Goal: Register for event/course

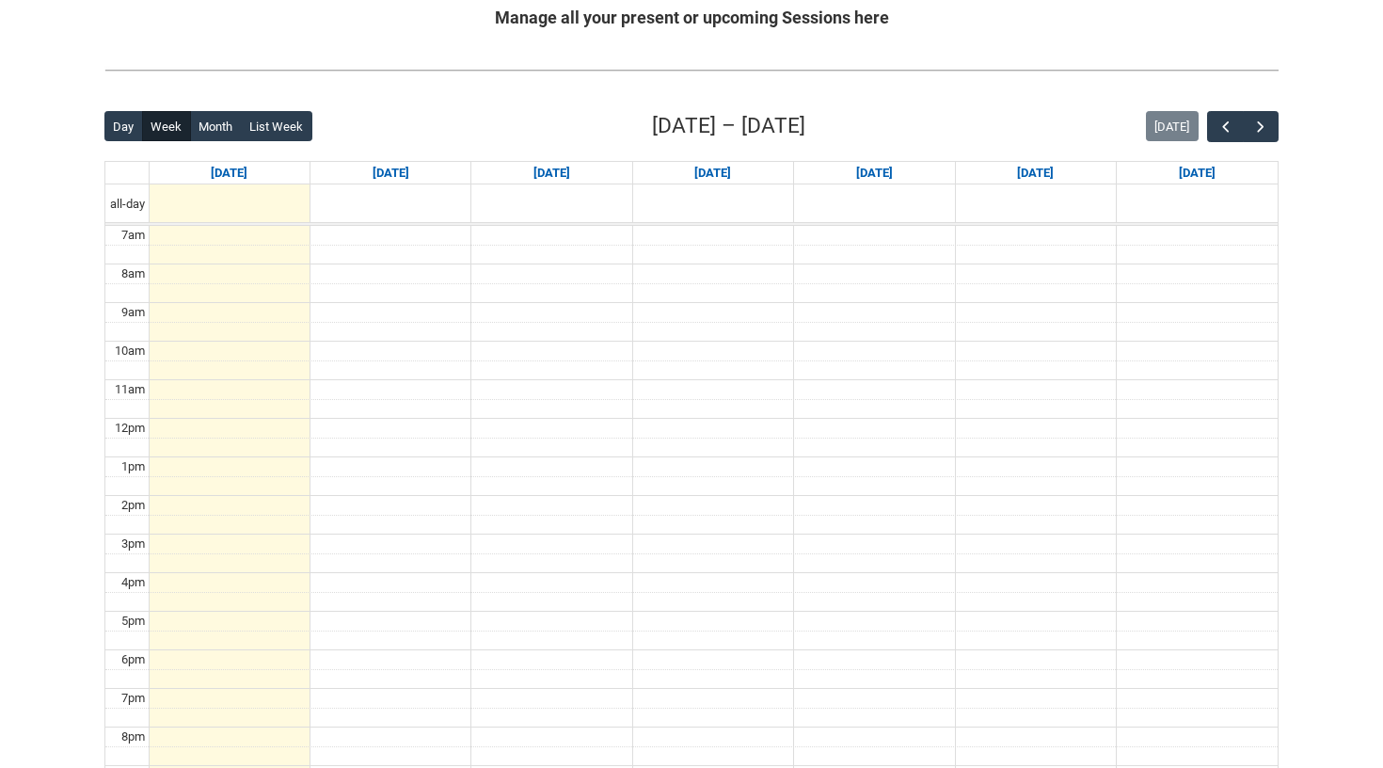
scroll to position [390, 0]
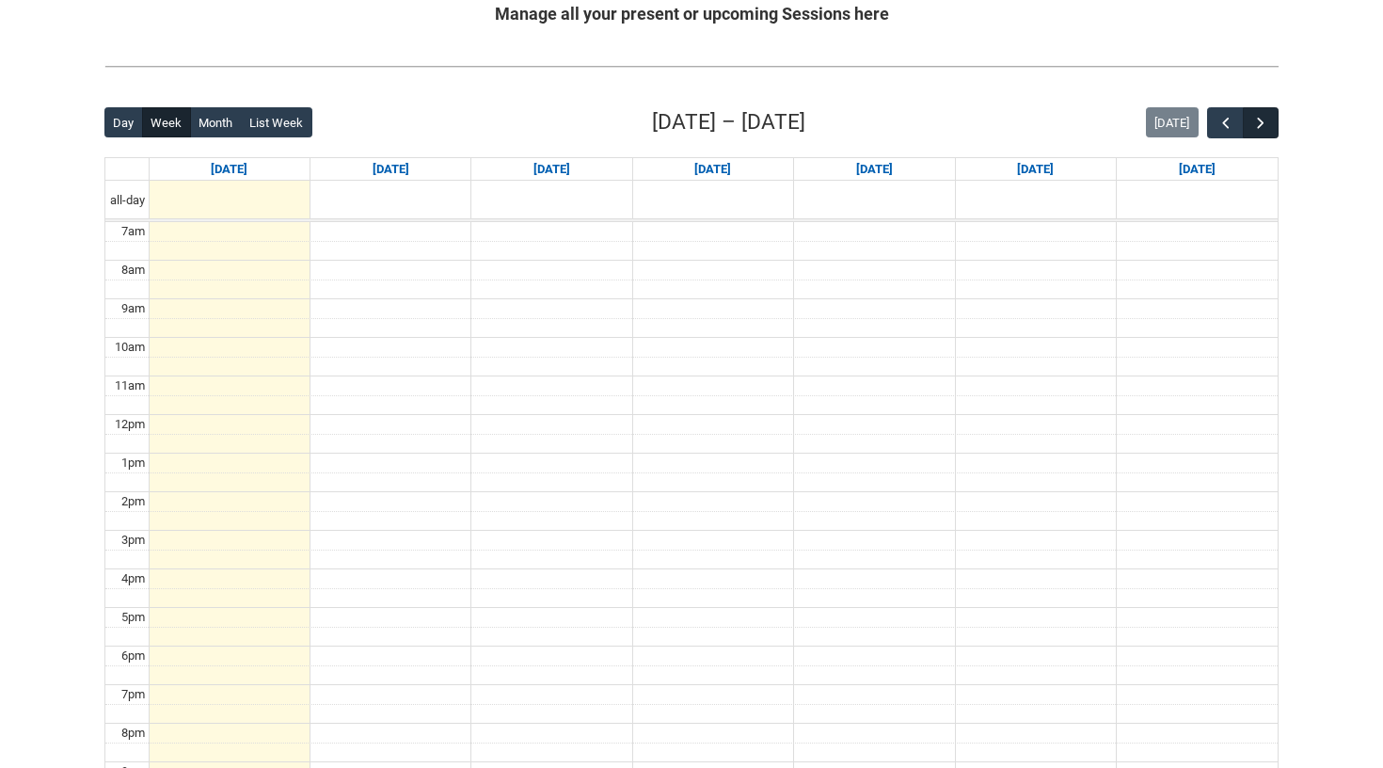
click at [1269, 124] on span "button" at bounding box center [1260, 123] width 19 height 19
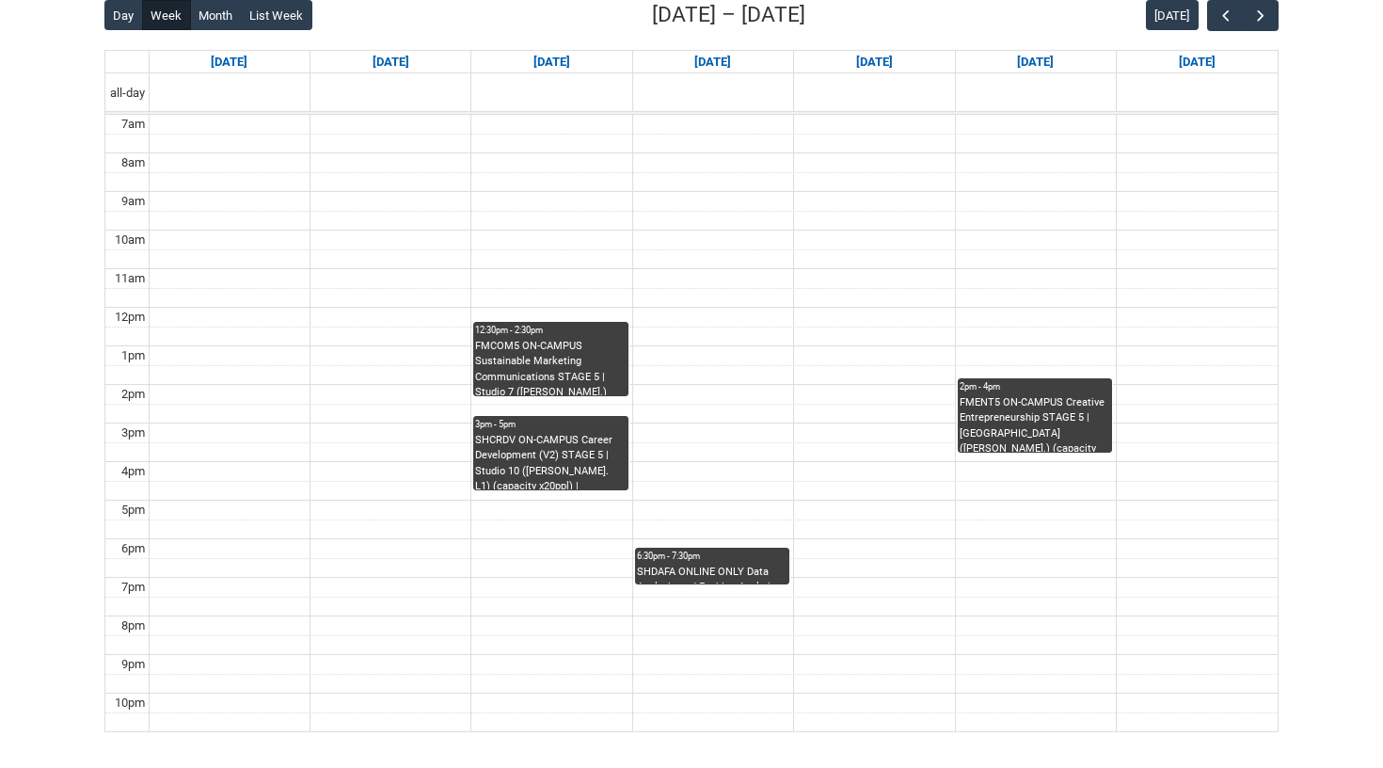
scroll to position [428, 0]
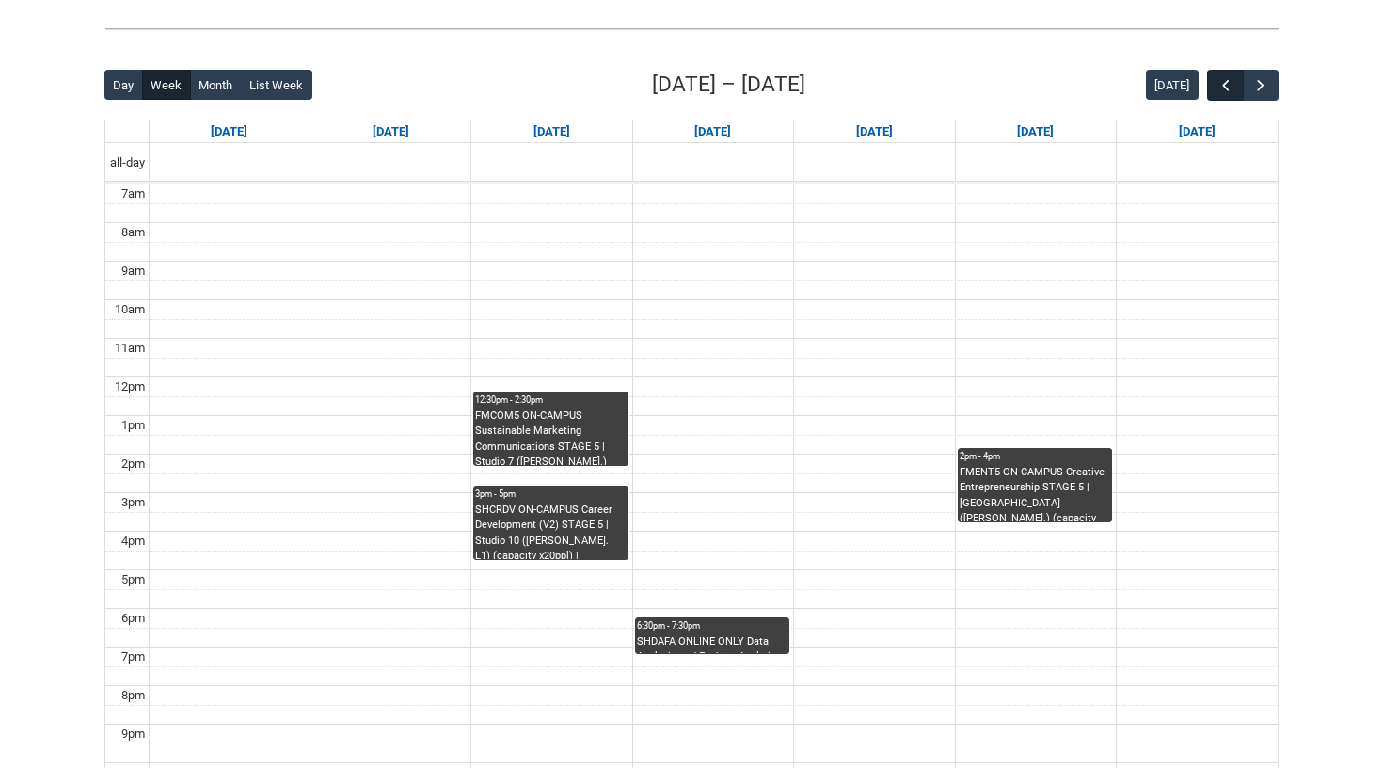
click at [1223, 87] on span "button" at bounding box center [1225, 85] width 19 height 19
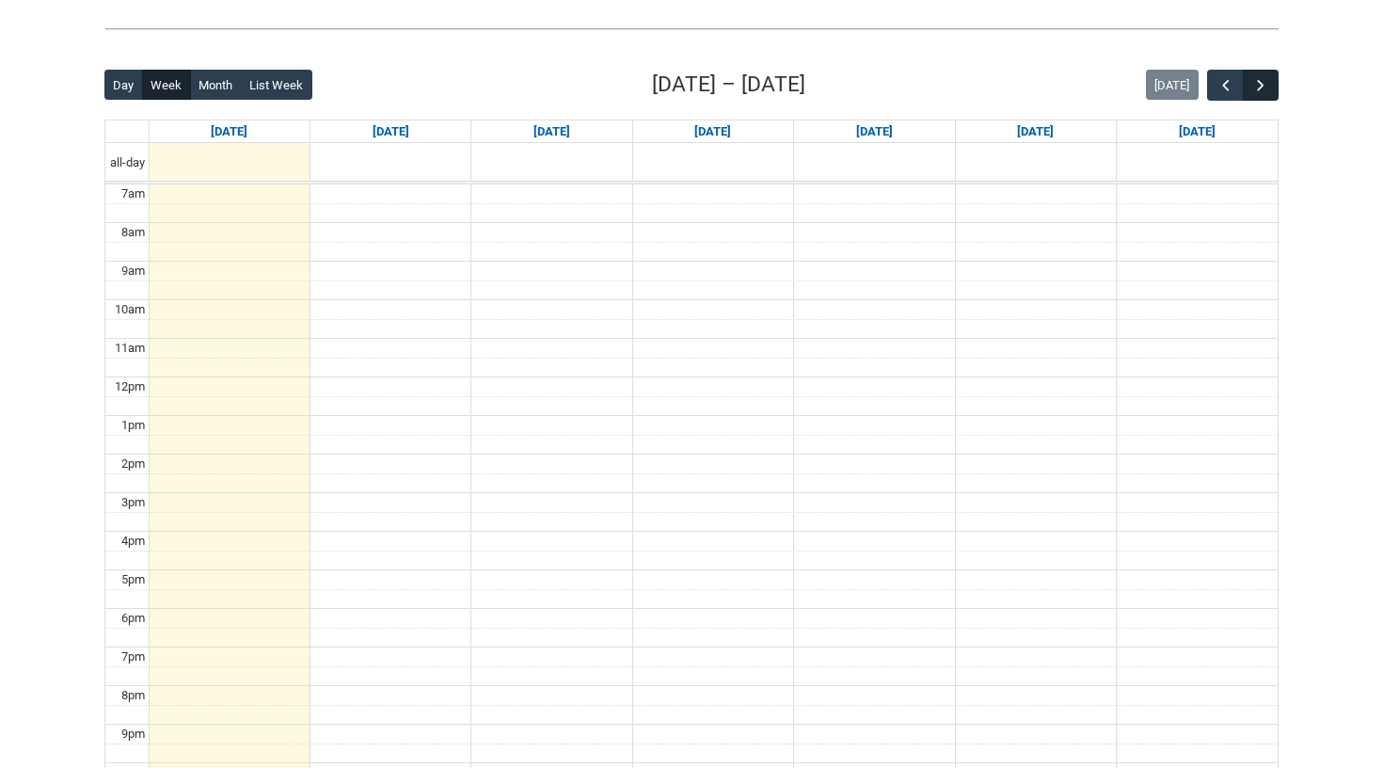
click at [1276, 89] on button "button" at bounding box center [1261, 85] width 36 height 31
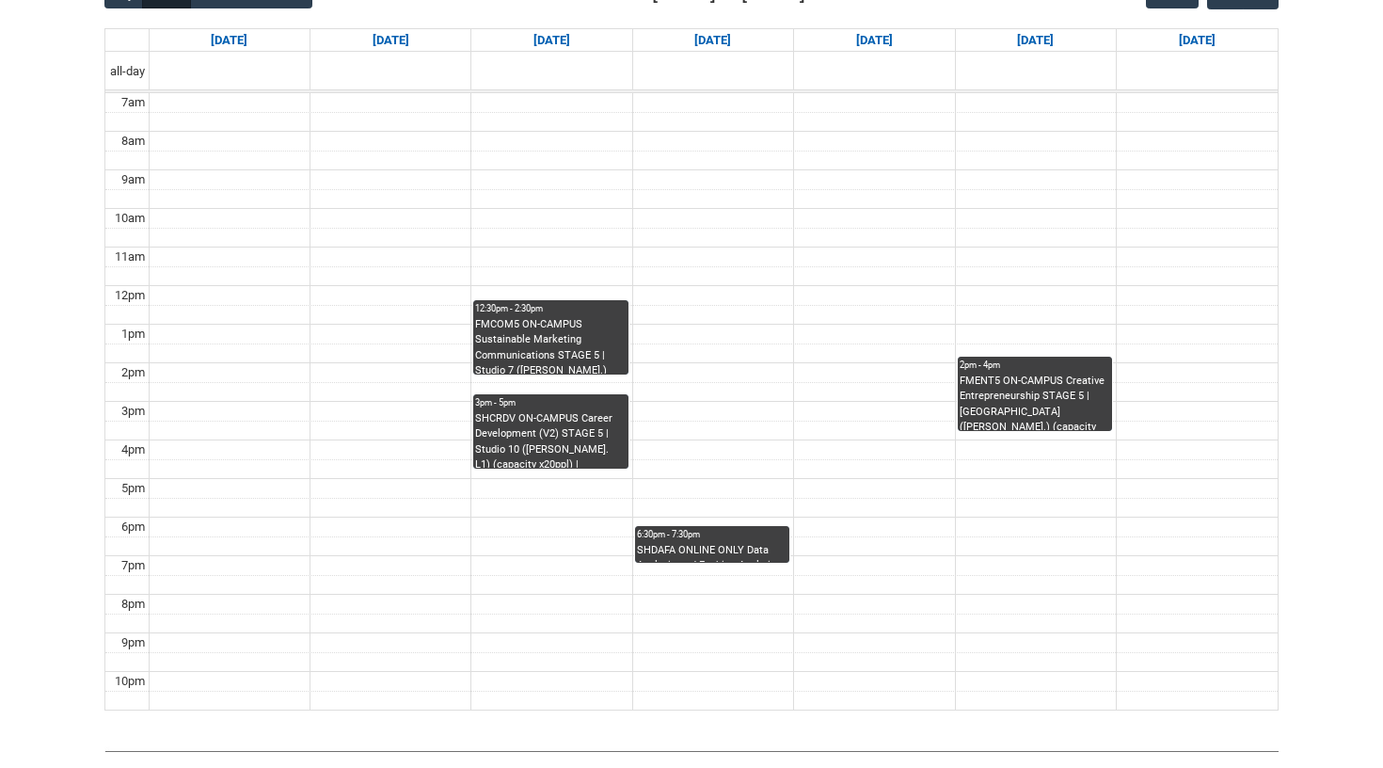
scroll to position [520, 0]
click at [567, 330] on div "FMCOM5 ON-CAMPUS Sustainable Marketing Communications STAGE 5 | Studio 7 ([PERS…" at bounding box center [550, 344] width 151 height 57
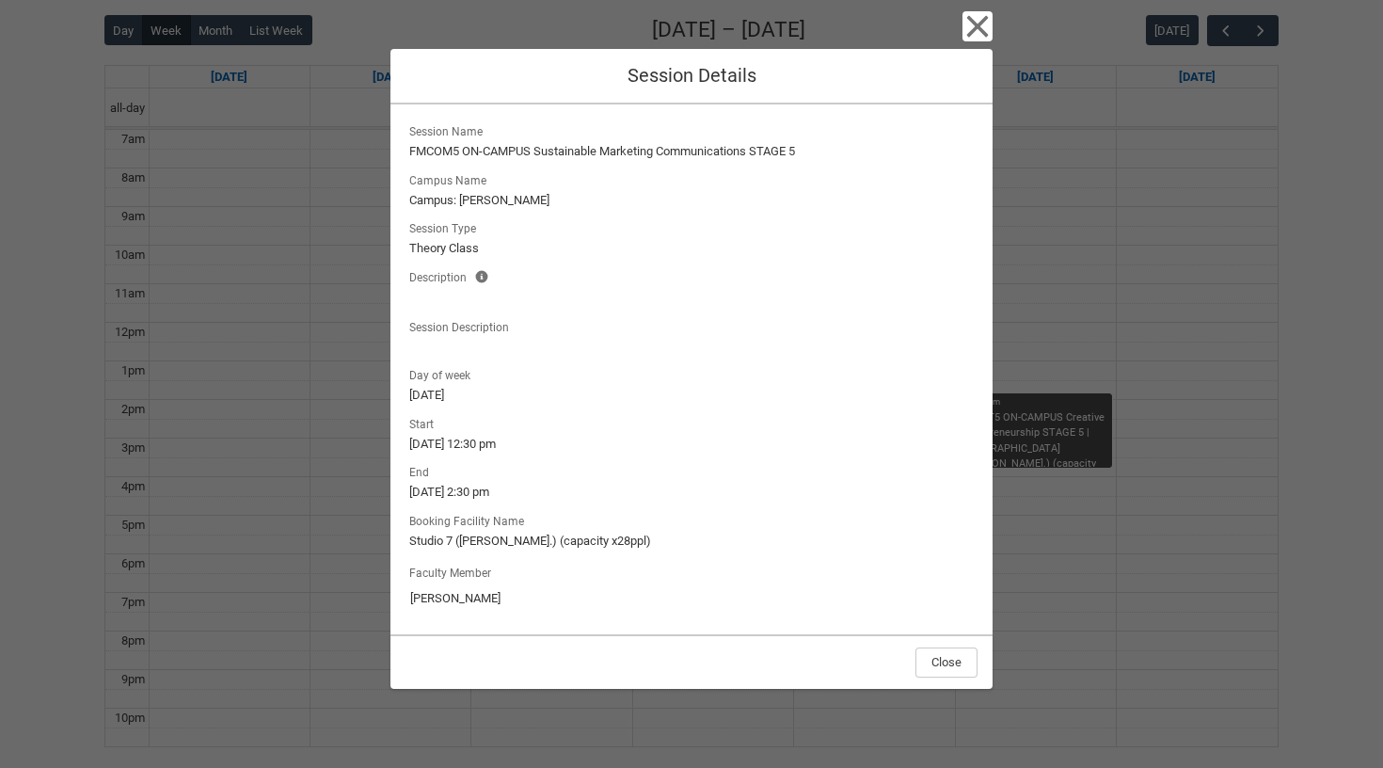
scroll to position [478, 0]
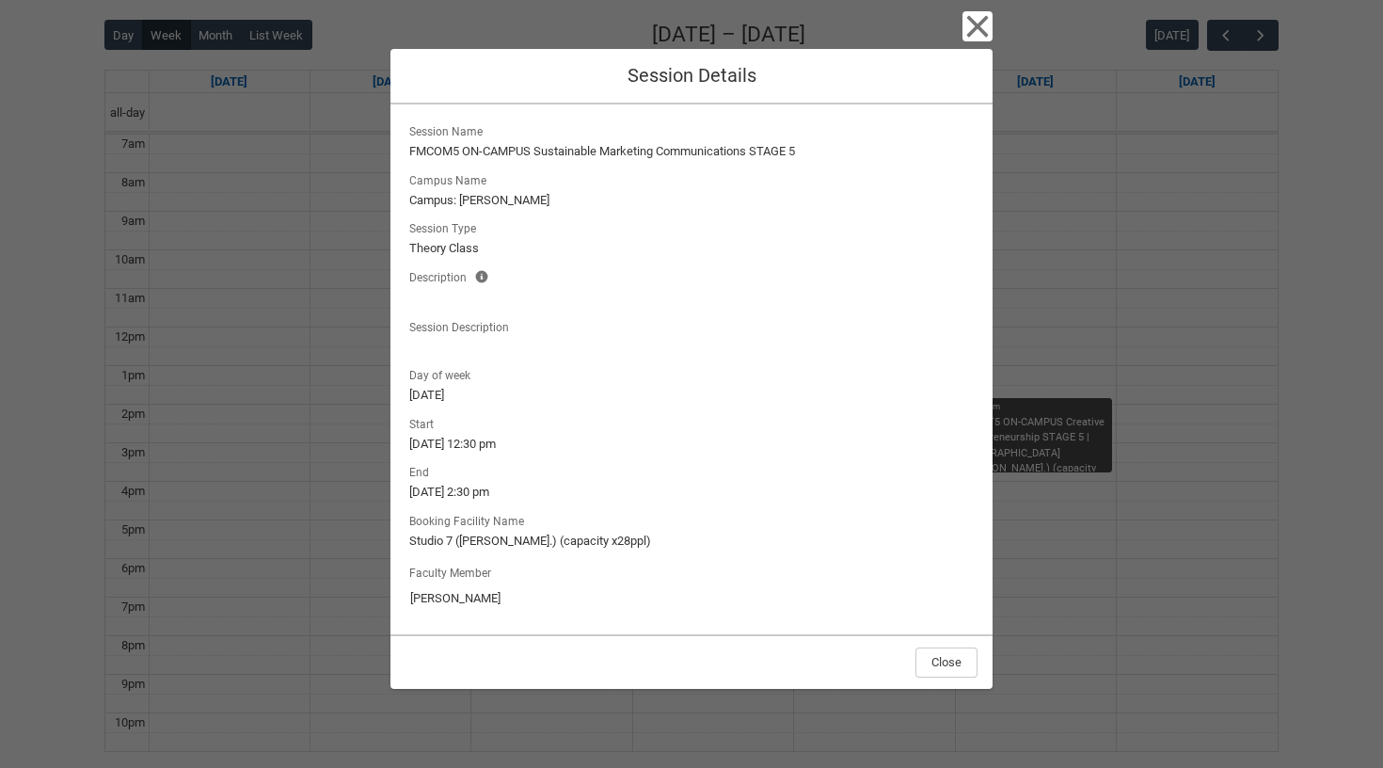
click at [975, 27] on icon "button" at bounding box center [978, 27] width 22 height 22
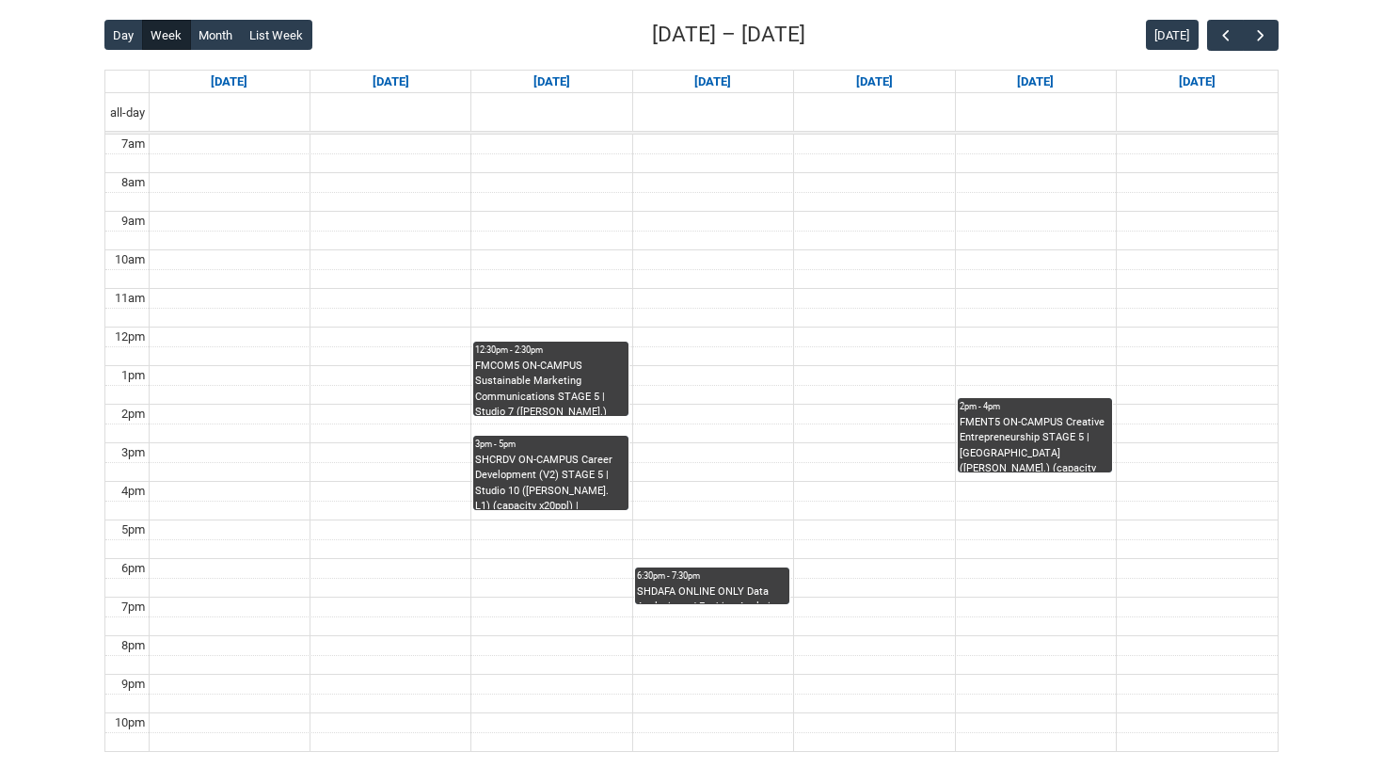
click at [595, 484] on div "SHCRDV ON-CAMPUS Career Development (V2) STAGE 5 | Studio 10 ([PERSON_NAME]. L1…" at bounding box center [550, 480] width 151 height 57
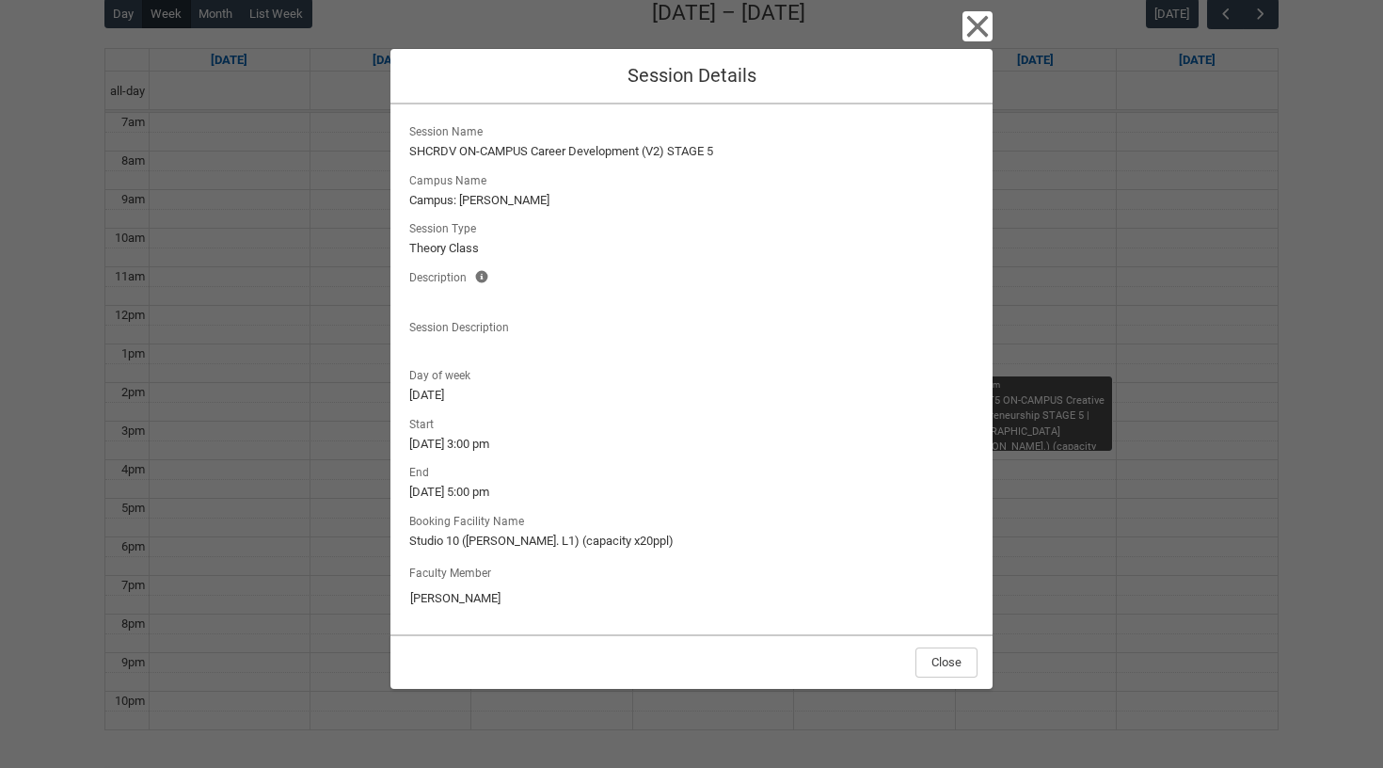
scroll to position [504, 0]
click at [971, 30] on icon "button" at bounding box center [977, 26] width 30 height 30
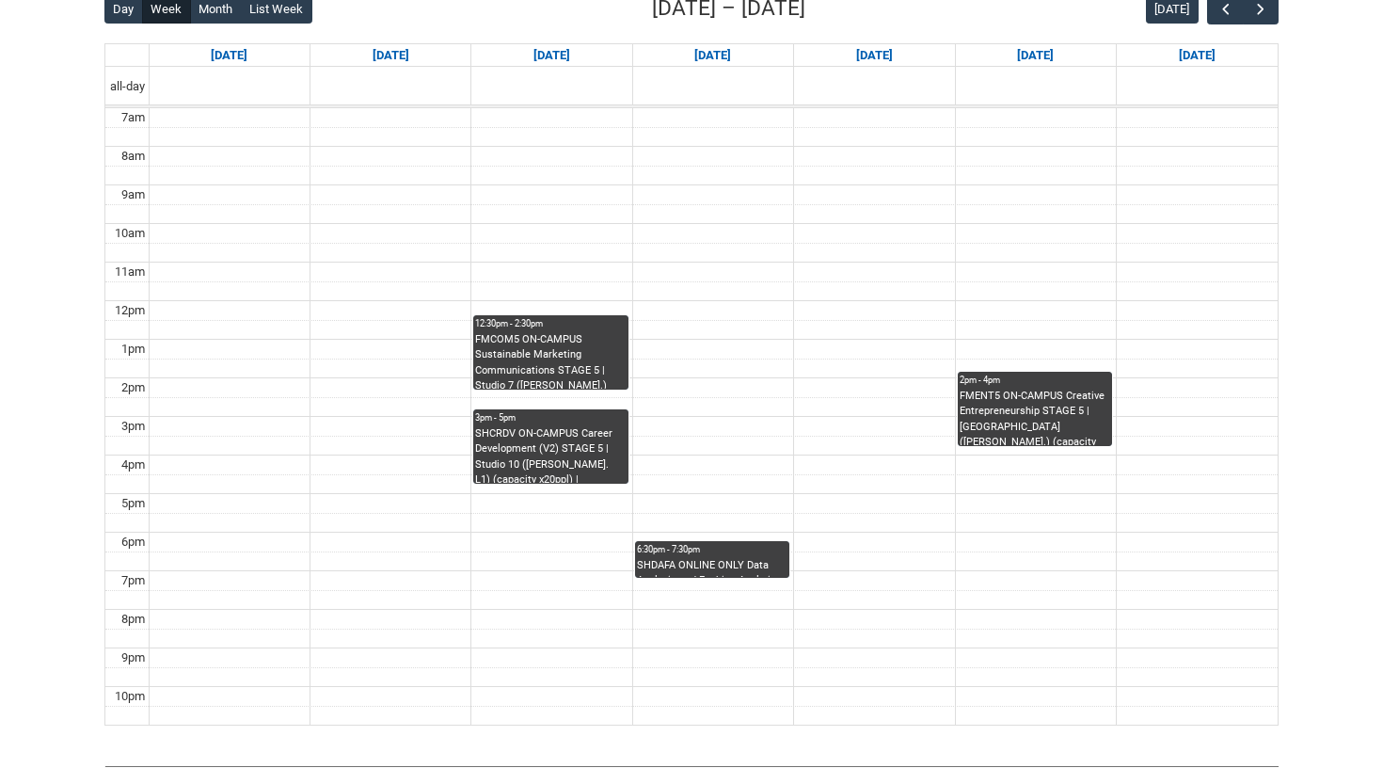
click at [700, 553] on div "6:30pm - 7:30pm" at bounding box center [712, 549] width 151 height 13
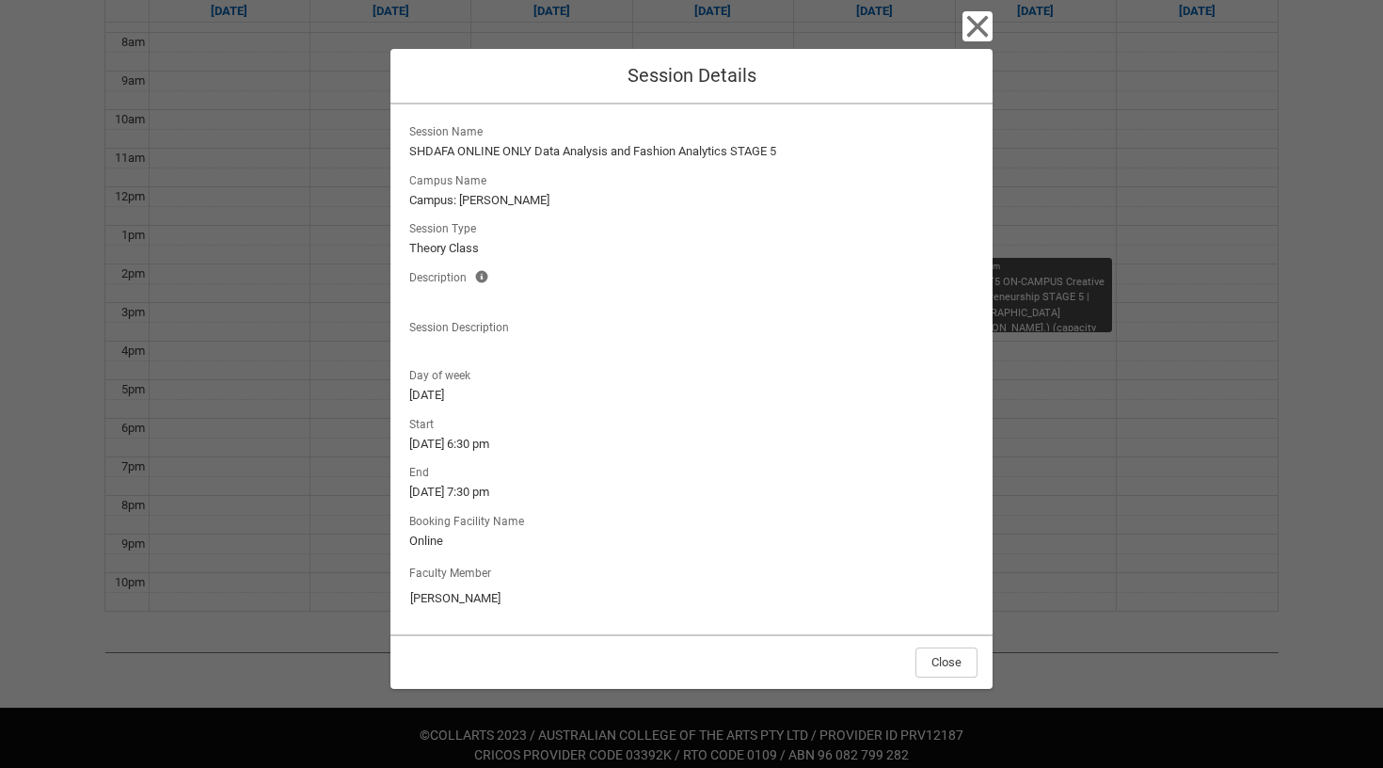
scroll to position [617, 0]
click at [976, 37] on icon "button" at bounding box center [977, 26] width 30 height 30
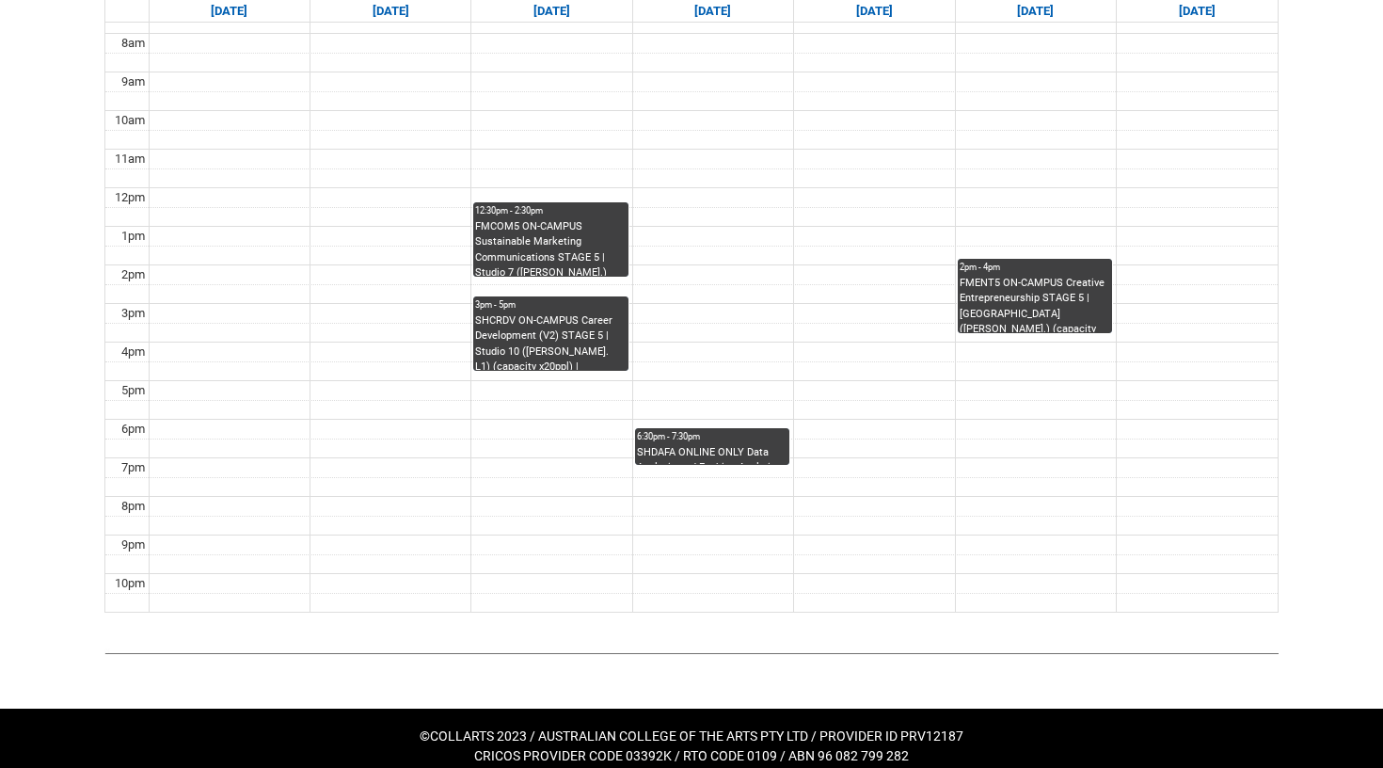
click at [1016, 293] on div "FMENT5 ON-CAMPUS Creative Entrepreneurship STAGE 5 | [GEOGRAPHIC_DATA] ([PERSON…" at bounding box center [1035, 304] width 151 height 57
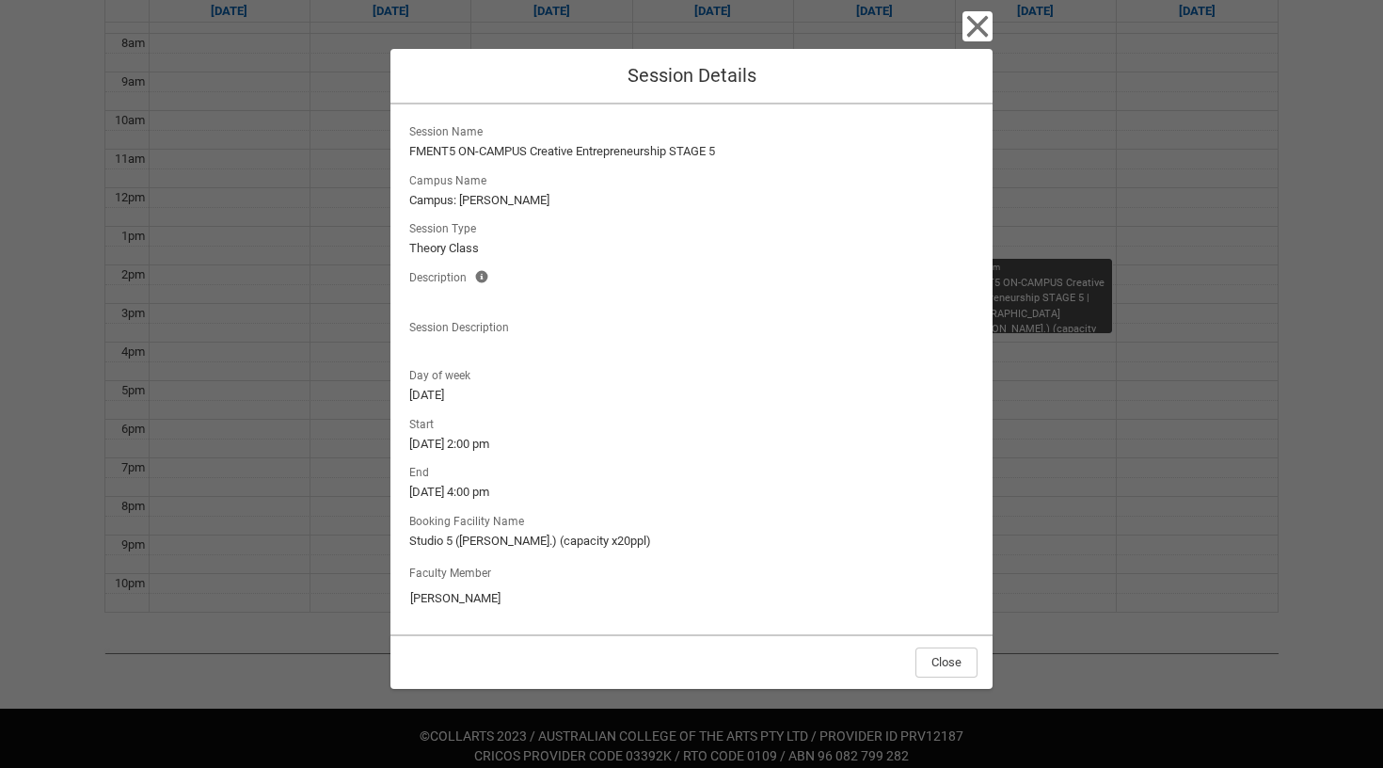
click at [979, 37] on icon "button" at bounding box center [977, 26] width 30 height 30
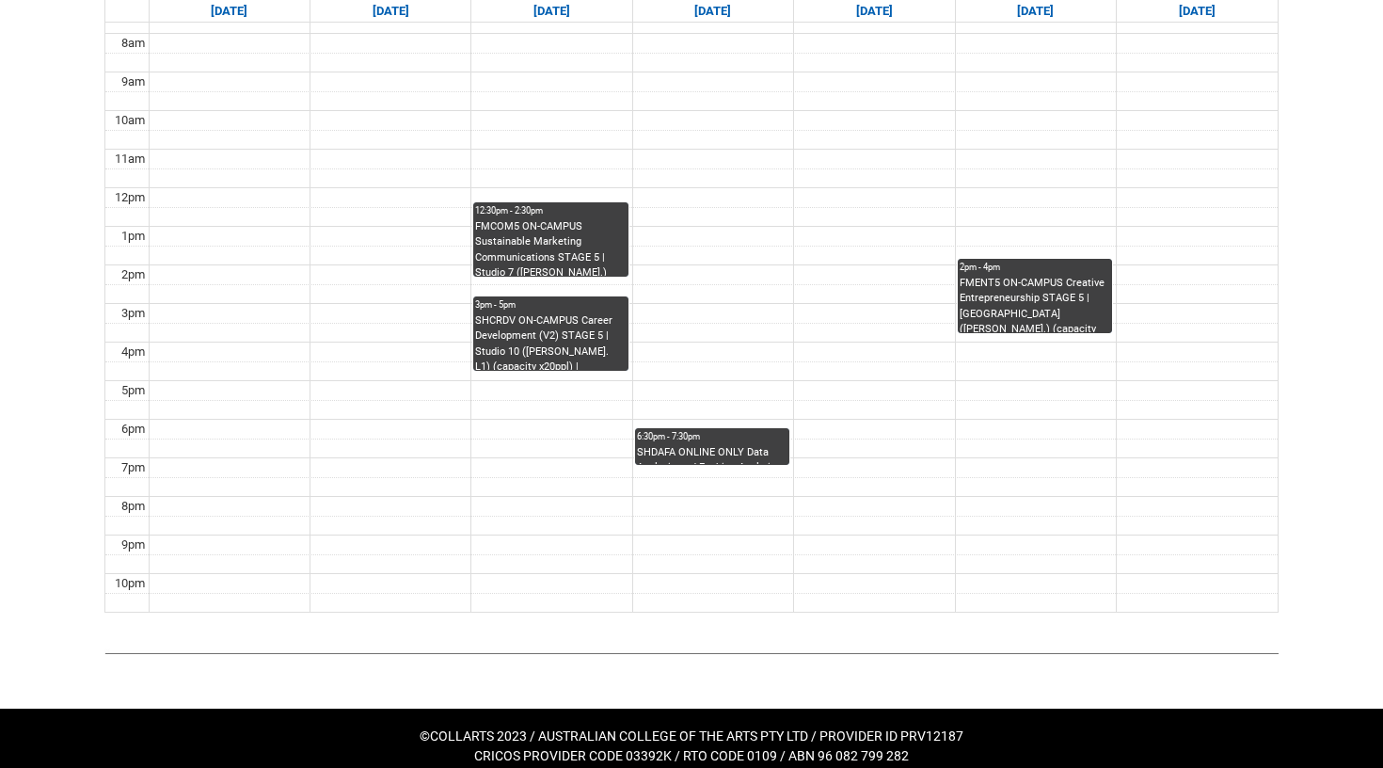
click at [698, 445] on div "SHDAFA ONLINE ONLY Data Analysis and Fashion Analytics STAGE 5 | Online | [PERS…" at bounding box center [712, 455] width 151 height 20
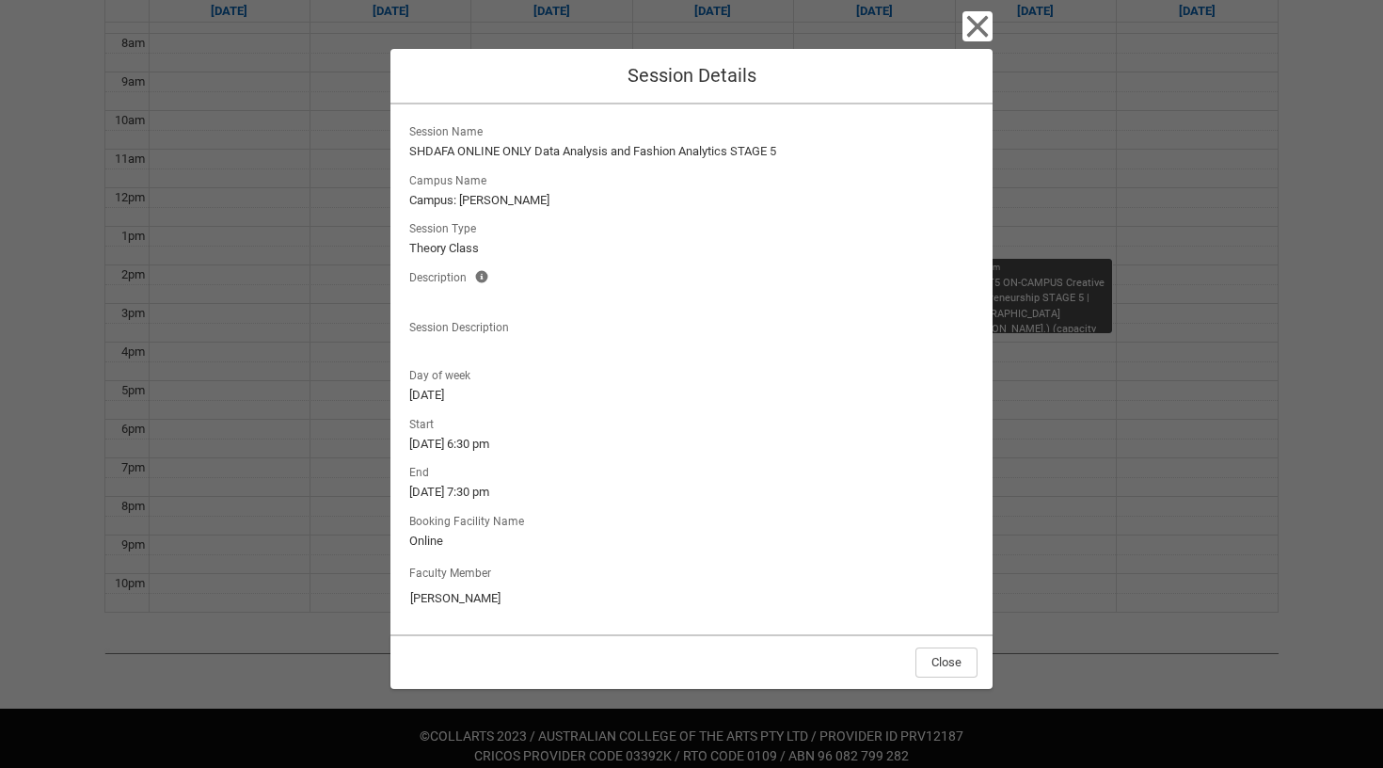
click at [979, 10] on div "Close Session Details Session Name SHDAFA ONLINE ONLY Data Analysis and Fashion…" at bounding box center [691, 384] width 602 height 768
click at [979, 14] on icon "button" at bounding box center [977, 26] width 30 height 30
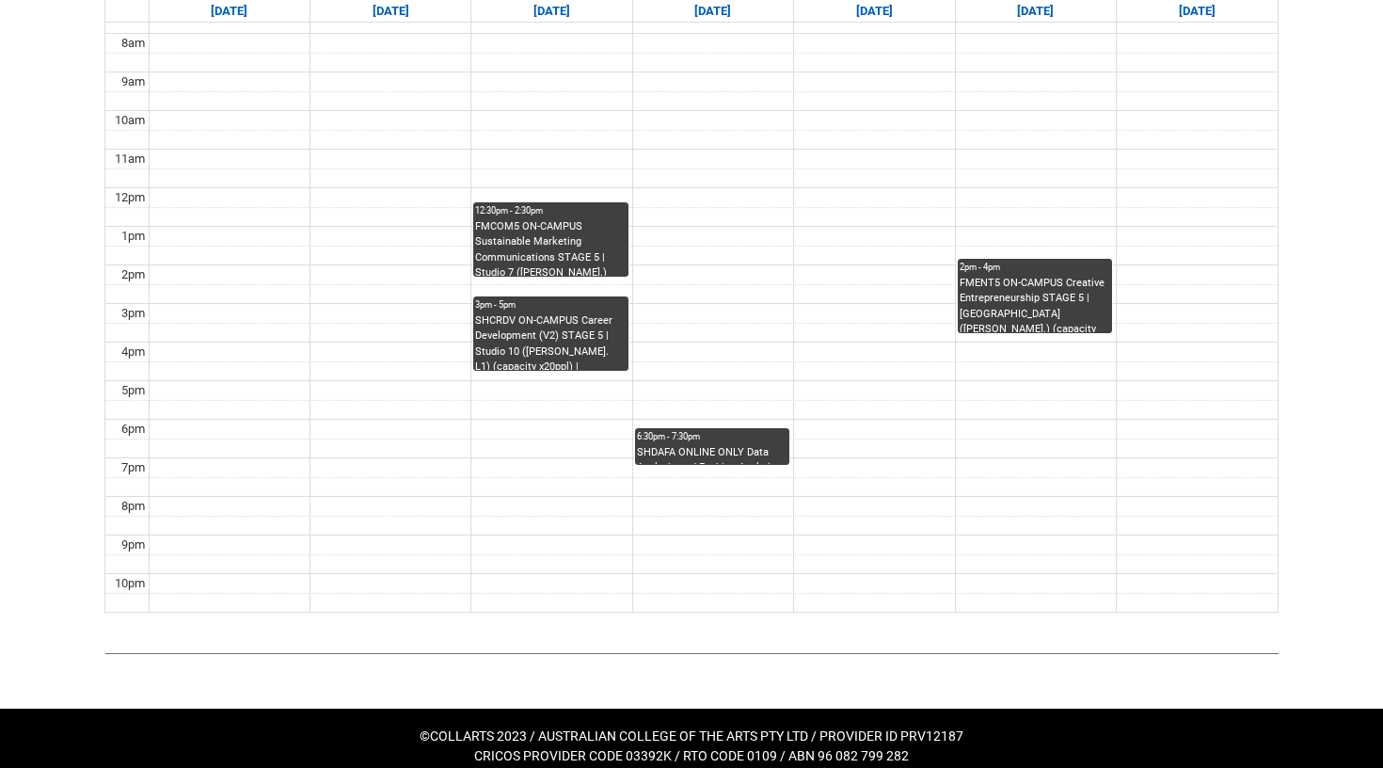
click at [561, 304] on div "3pm - 5pm" at bounding box center [550, 304] width 151 height 13
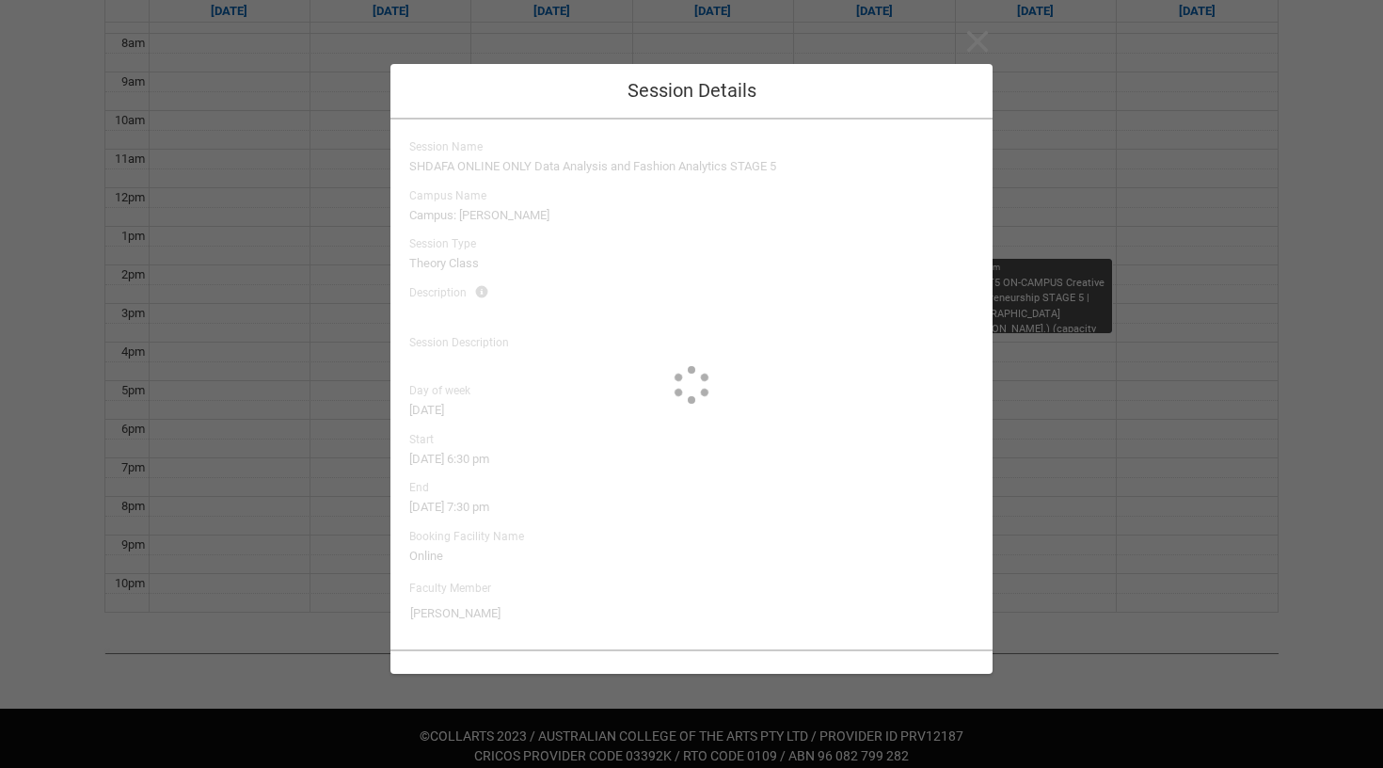
type input "[PERSON_NAME]"
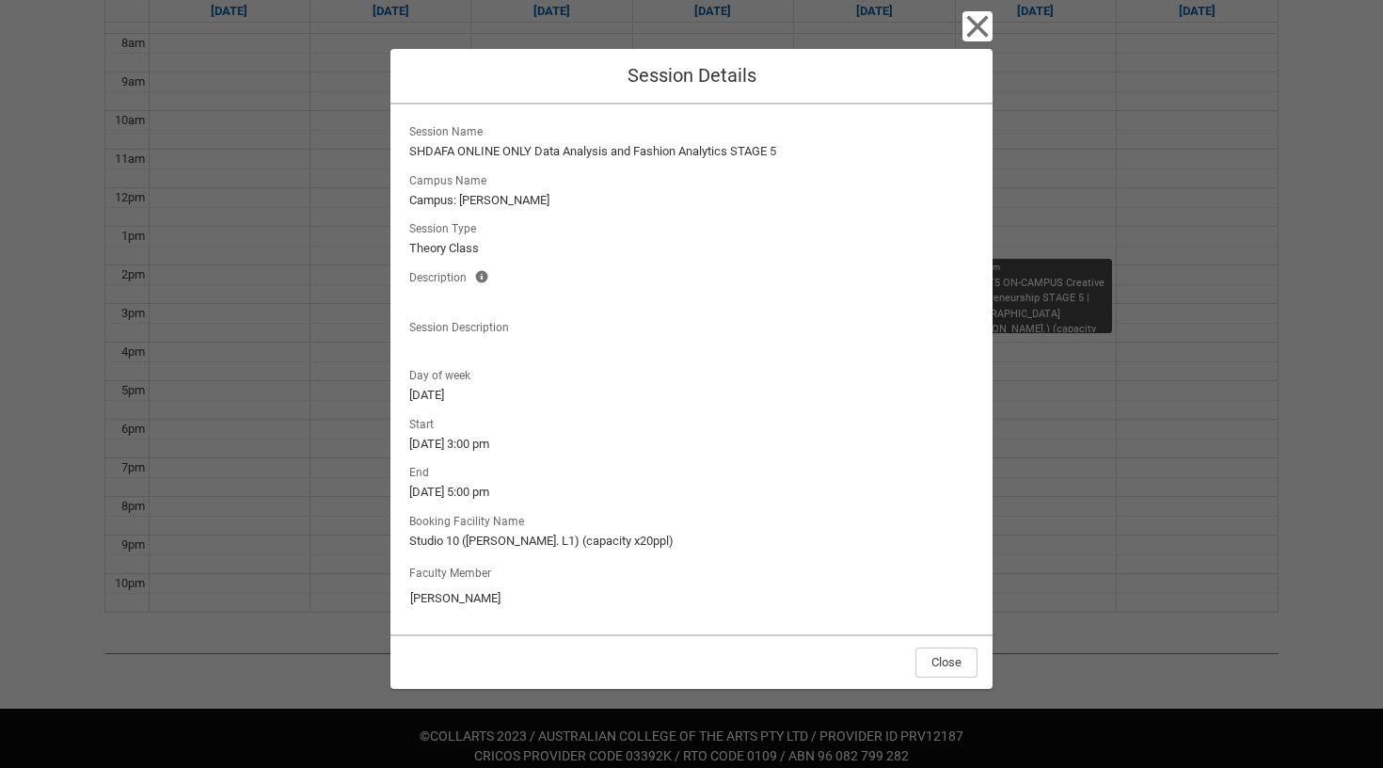
click at [972, 24] on icon "button" at bounding box center [978, 27] width 22 height 22
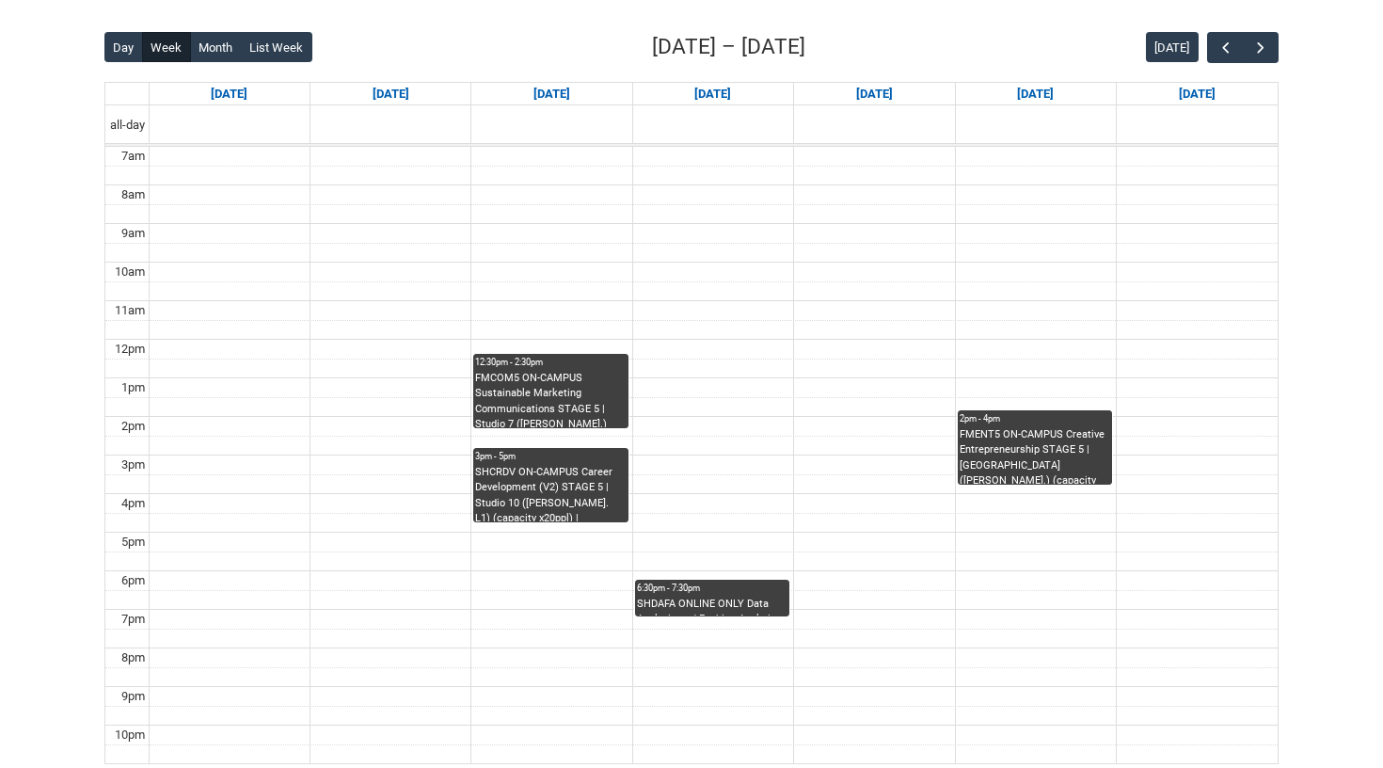
scroll to position [464, 0]
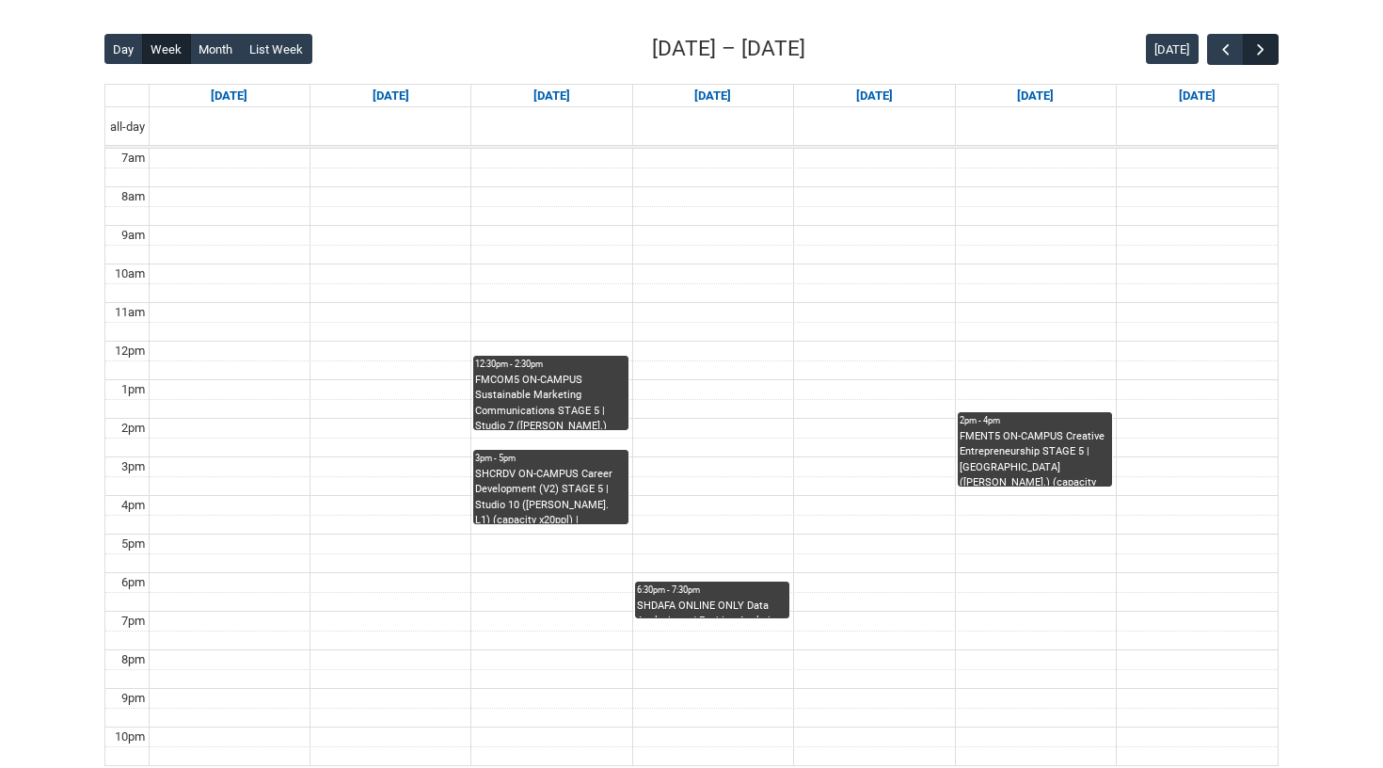
click at [1258, 45] on span "button" at bounding box center [1260, 49] width 19 height 19
click at [1223, 45] on span "button" at bounding box center [1225, 49] width 19 height 19
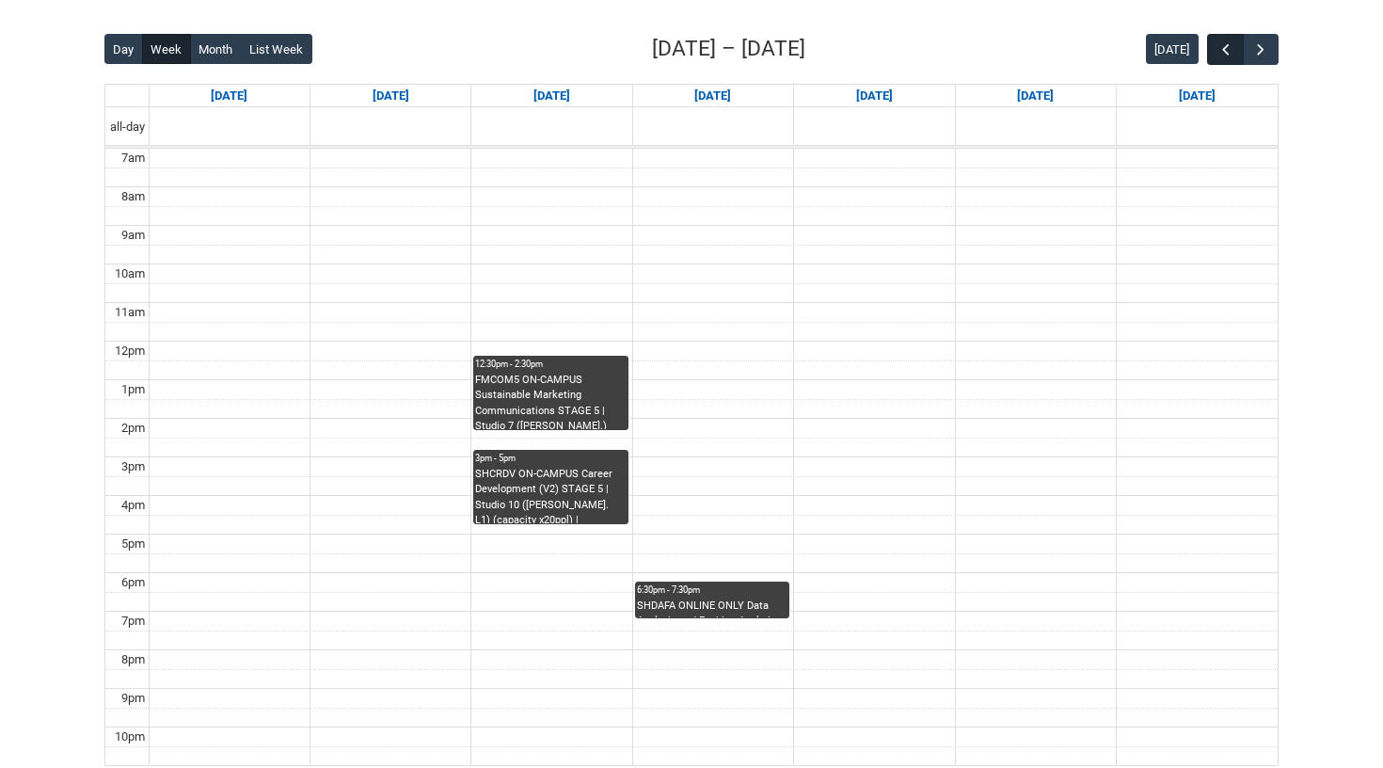
click at [1216, 46] on span "button" at bounding box center [1225, 49] width 19 height 19
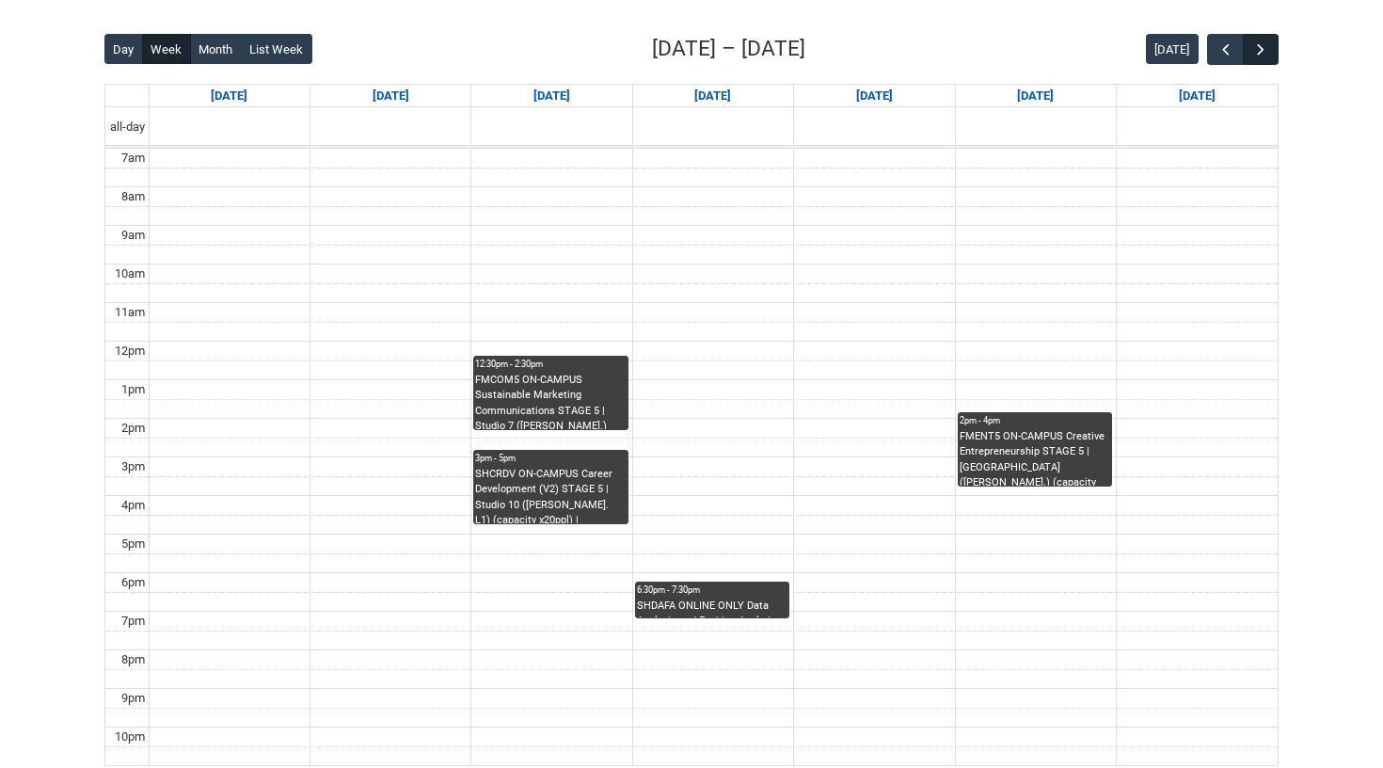
click at [1262, 51] on span "button" at bounding box center [1260, 49] width 19 height 19
click at [1266, 52] on span "button" at bounding box center [1260, 49] width 19 height 19
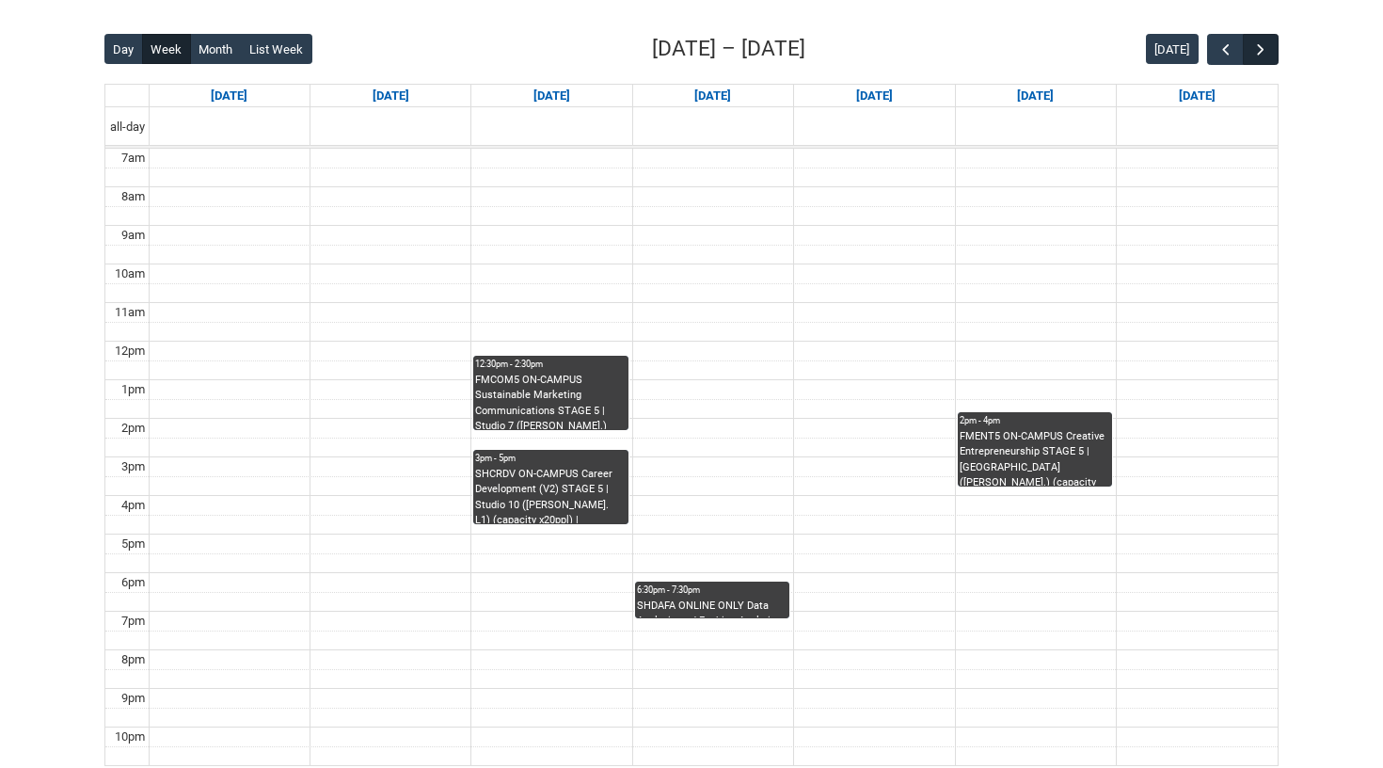
click at [1266, 52] on span "button" at bounding box center [1260, 49] width 19 height 19
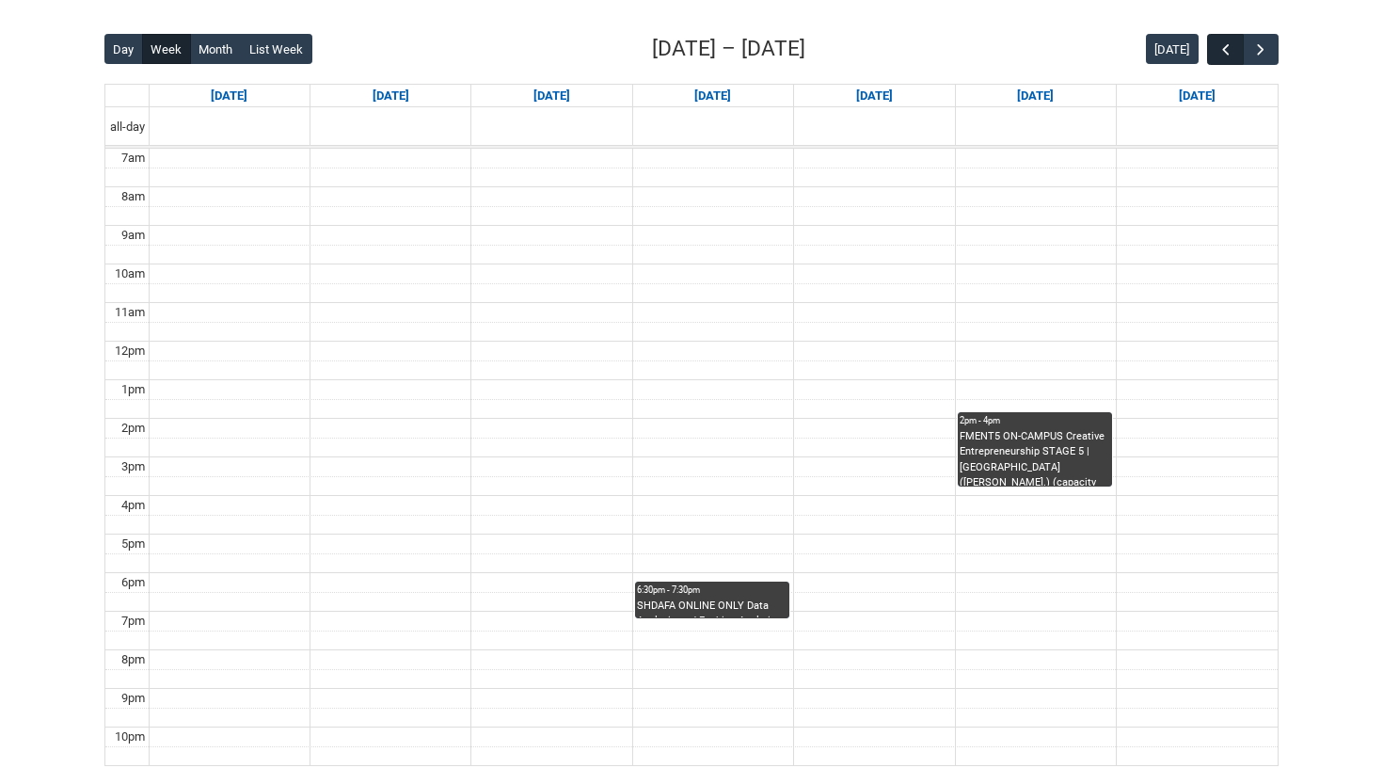
click at [1222, 54] on span "button" at bounding box center [1225, 49] width 19 height 19
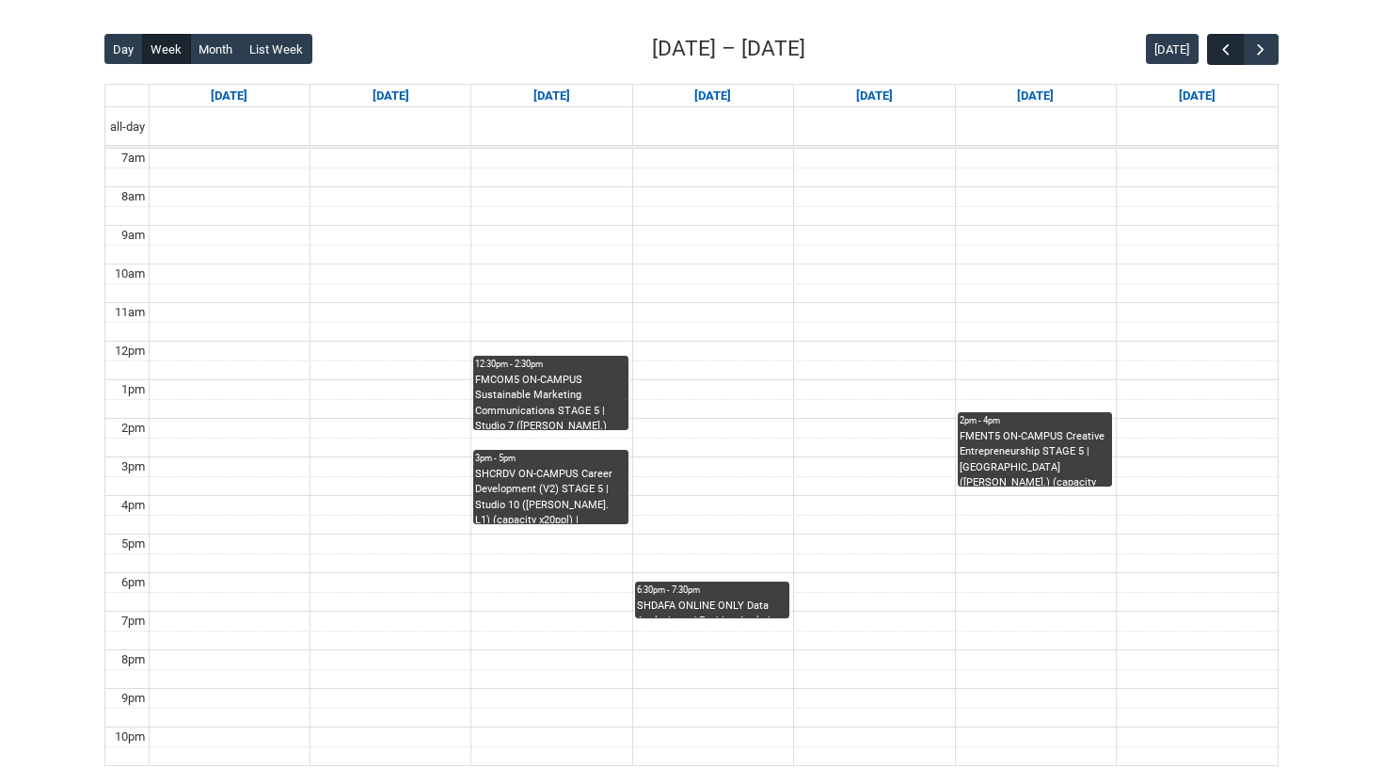
click at [1229, 46] on span "button" at bounding box center [1225, 49] width 19 height 19
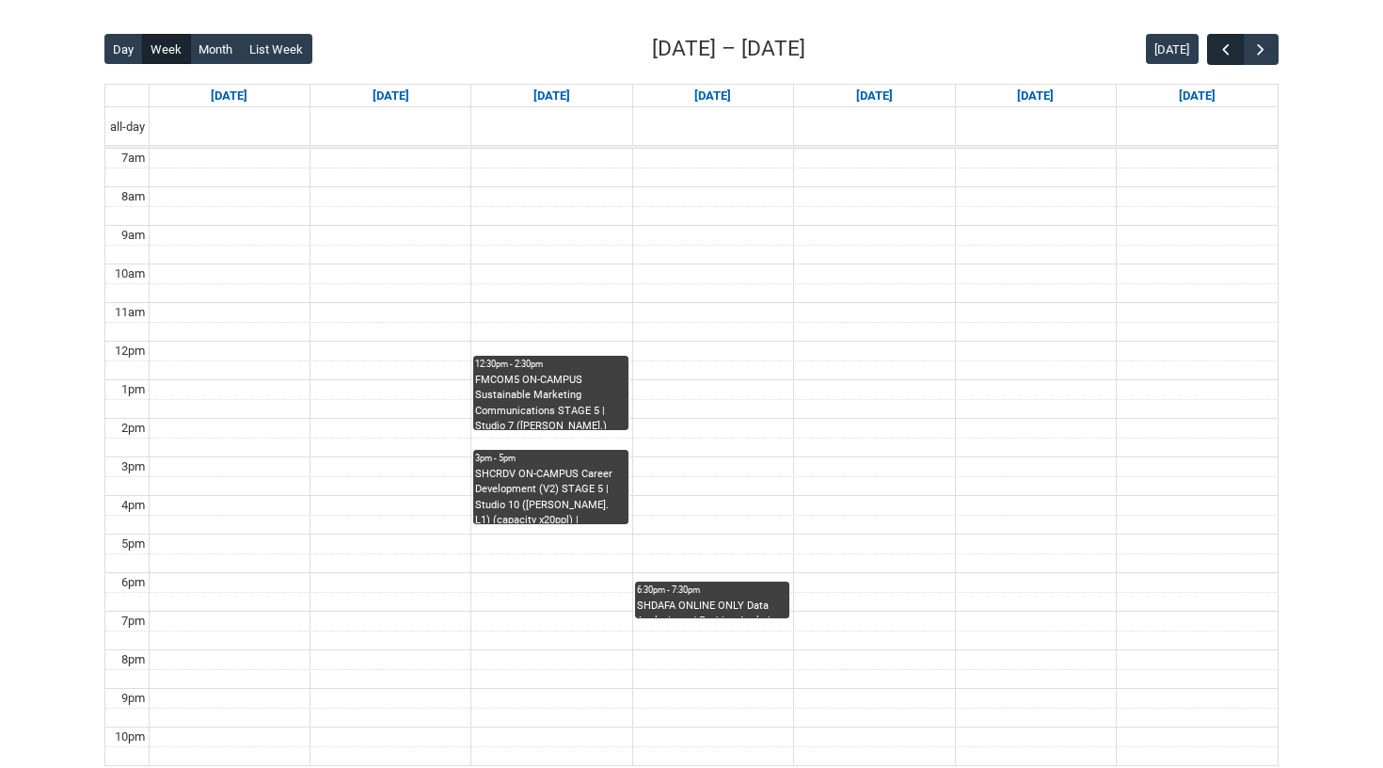
click at [1229, 47] on span "button" at bounding box center [1225, 49] width 19 height 19
